Goal: Information Seeking & Learning: Learn about a topic

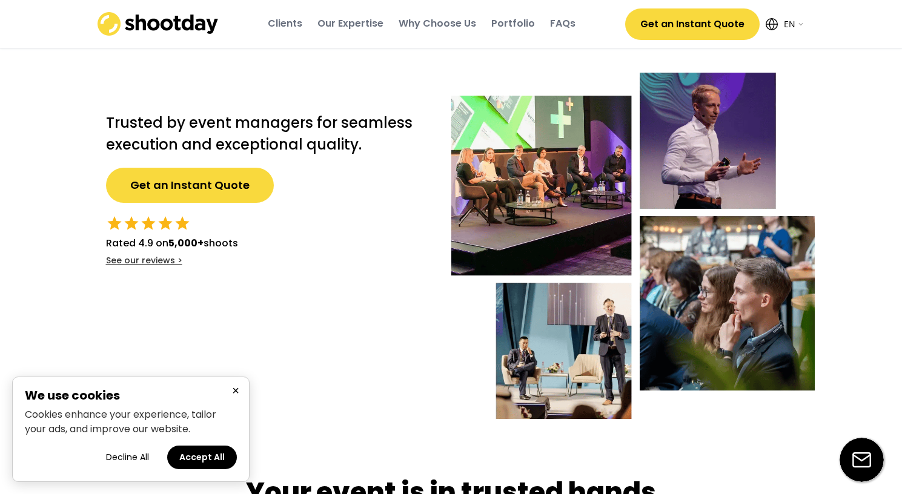
select select ""en""
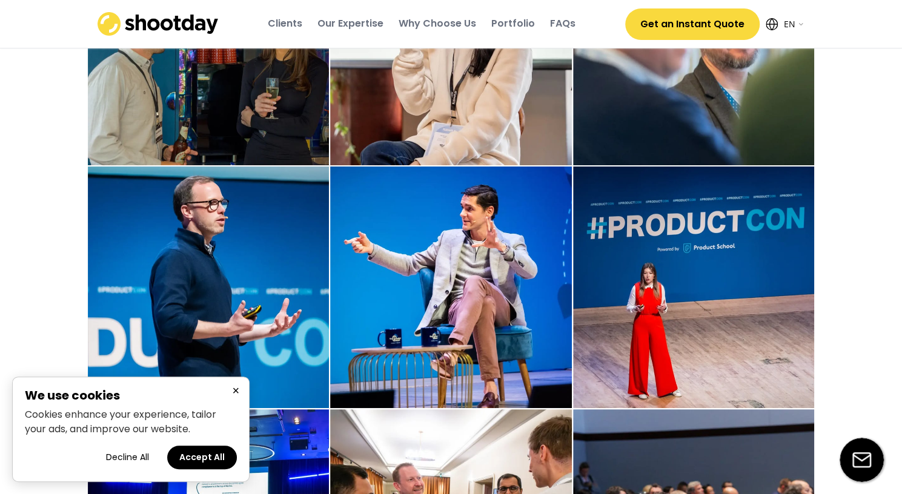
scroll to position [2121, 0]
